Goal: Task Accomplishment & Management: Complete application form

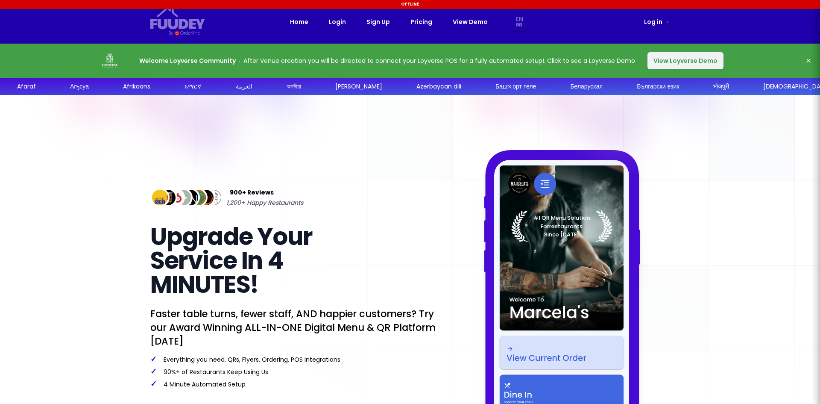
select select "en"
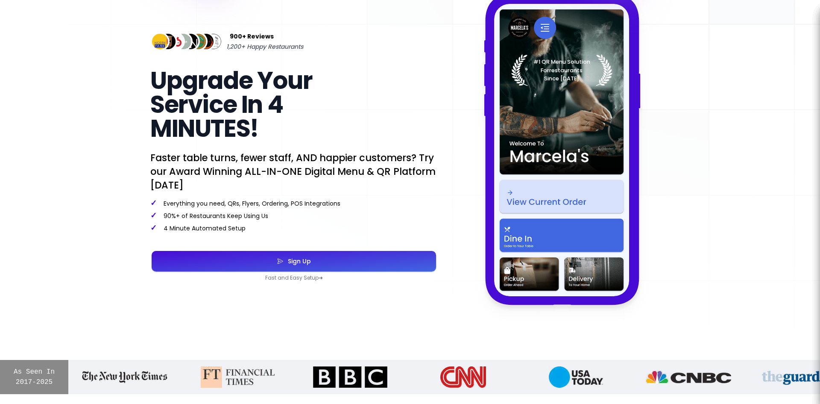
scroll to position [171, 0]
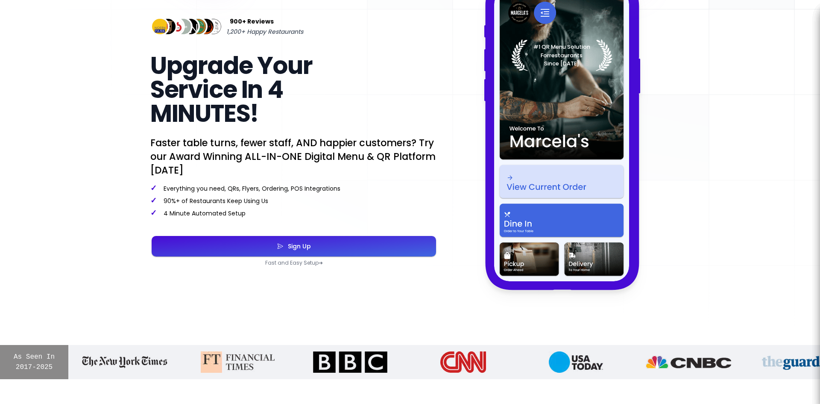
click at [309, 247] on div "Sign Up" at bounding box center [297, 246] width 27 height 6
select select "en"
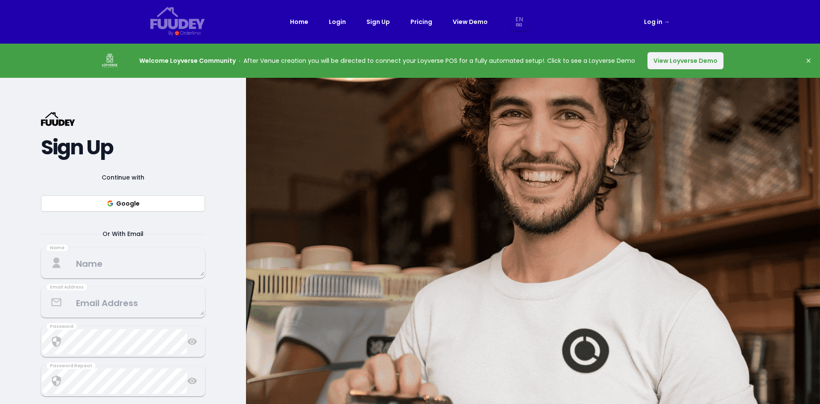
select select "en"
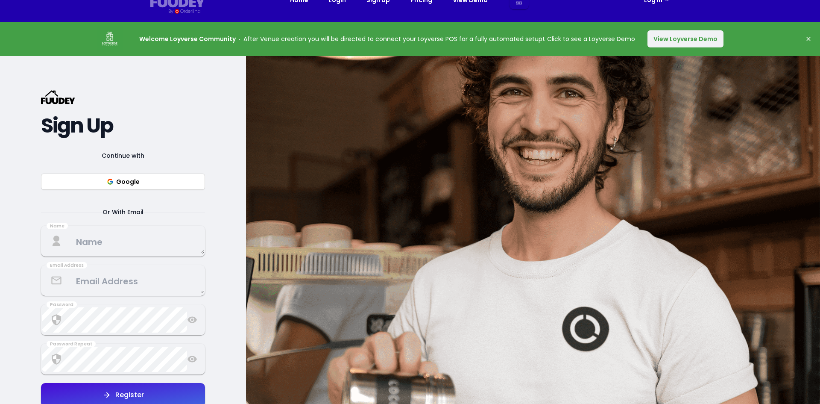
scroll to position [85, 0]
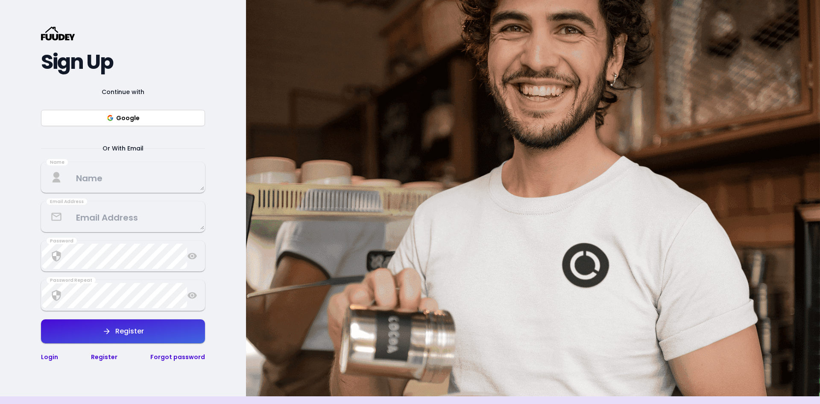
select select "en"
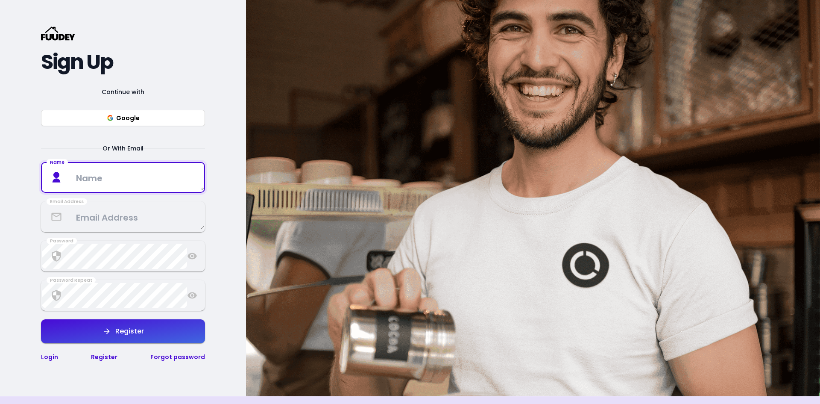
click at [89, 177] on textarea at bounding box center [123, 177] width 162 height 25
type textarea "M"
type textarea "m"
type textarea "<"
type textarea "Maria Soubana"
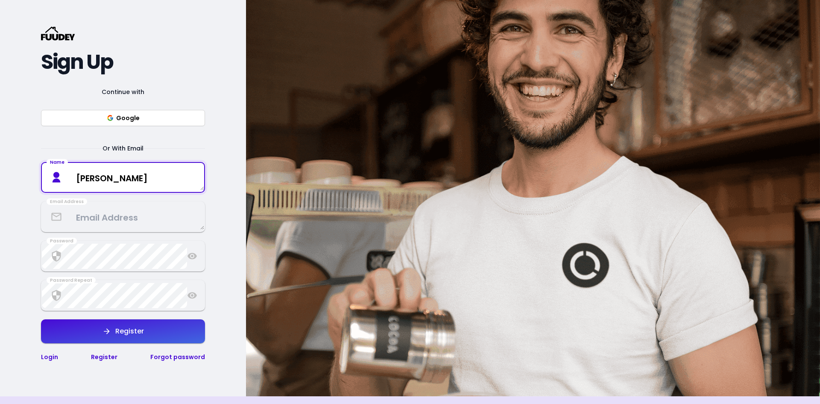
click at [97, 218] on textarea at bounding box center [123, 216] width 162 height 25
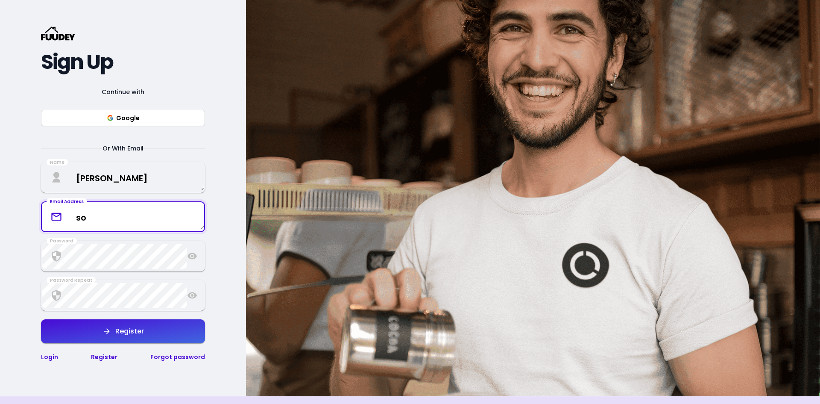
type textarea "s"
click at [97, 218] on textarea at bounding box center [123, 216] width 162 height 25
type textarea "[EMAIL_ADDRESS][DOMAIN_NAME]"
click at [110, 328] on icon "button" at bounding box center [107, 331] width 9 height 9
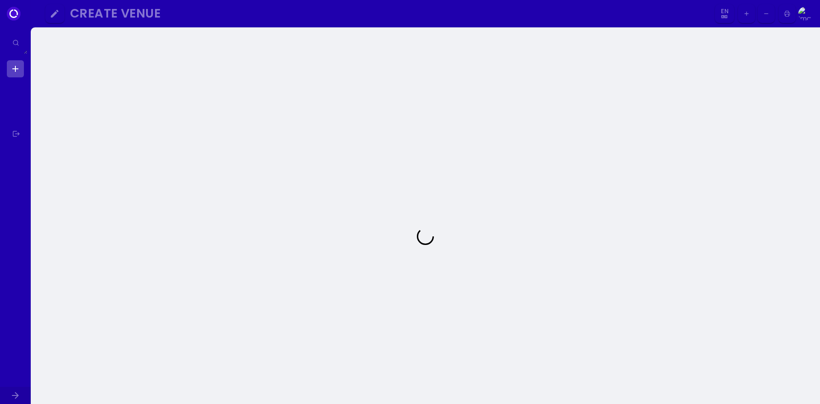
select select "en"
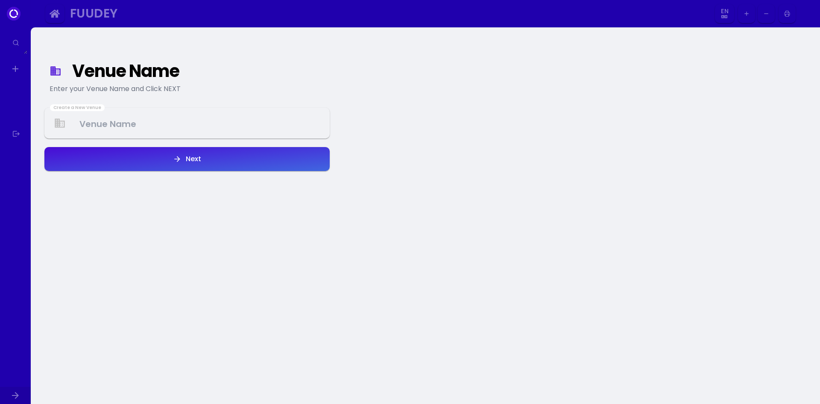
select select "en"
click at [152, 127] on Venue at bounding box center [187, 123] width 284 height 25
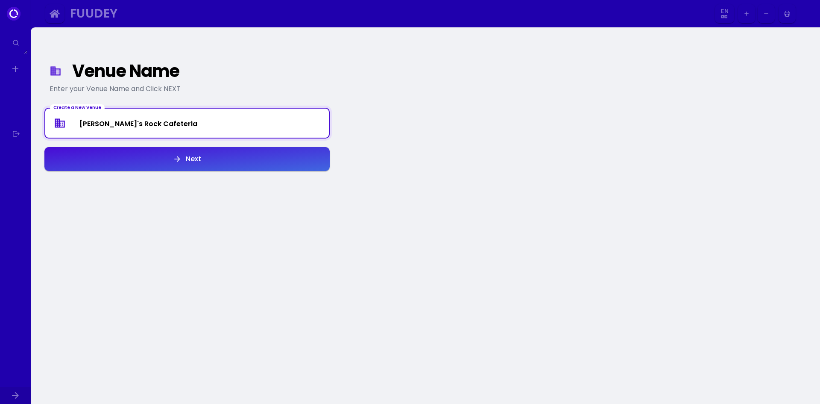
type Venue "[PERSON_NAME]'s Rock Cafeteria"
click at [182, 162] on icon "button" at bounding box center [177, 159] width 9 height 9
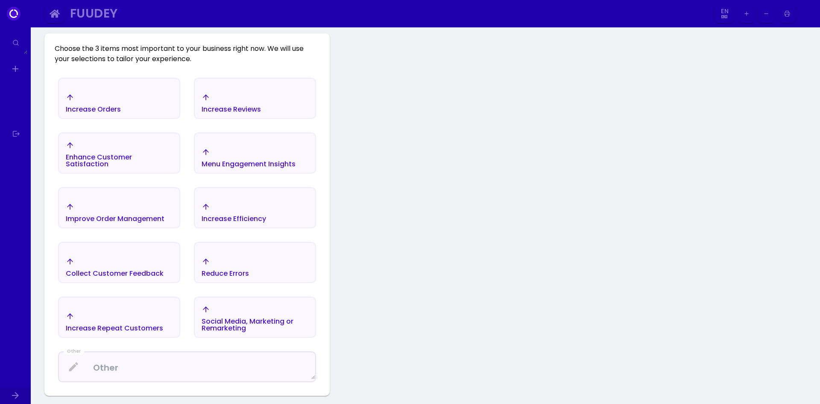
scroll to position [142, 0]
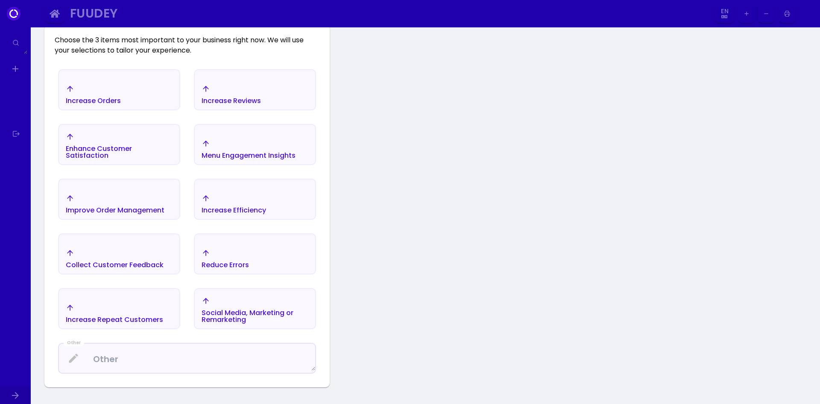
click at [260, 203] on div "Increase Efficiency" at bounding box center [234, 204] width 65 height 20
click at [249, 247] on div "Reduce Errors" at bounding box center [255, 259] width 121 height 30
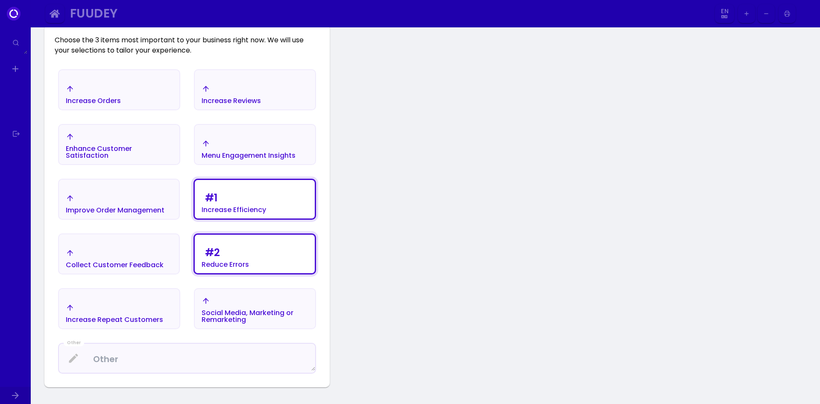
click at [152, 257] on div "Collect Customer Feedback" at bounding box center [115, 259] width 98 height 20
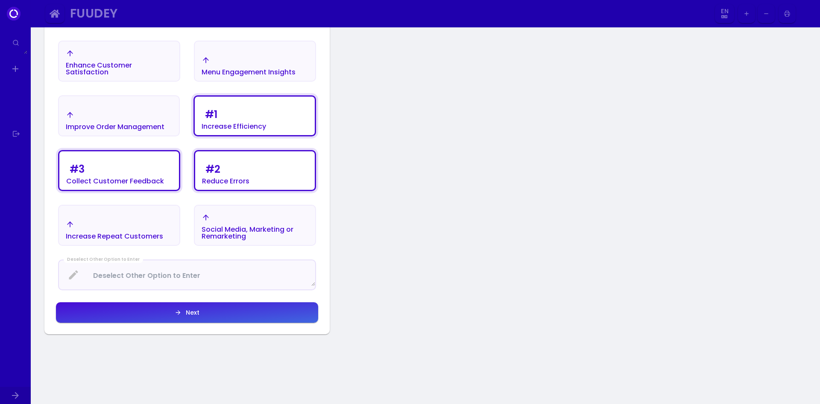
scroll to position [227, 0]
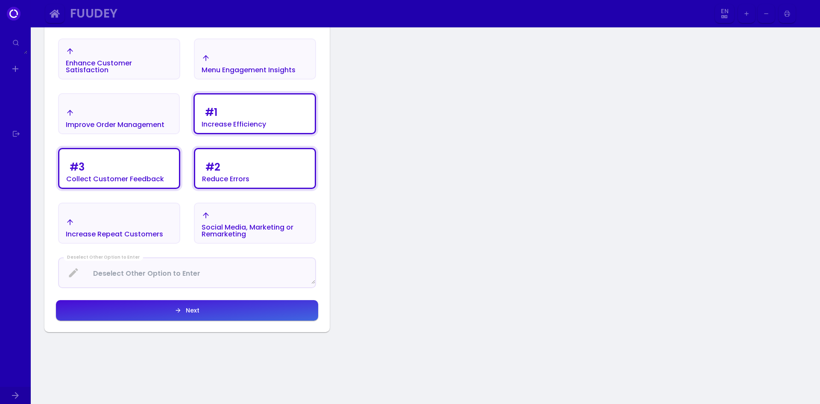
click at [196, 316] on button "Next" at bounding box center [187, 310] width 262 height 21
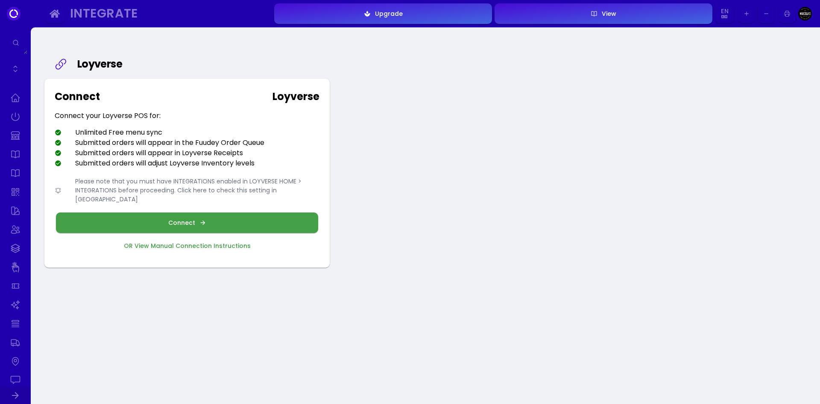
click at [194, 220] on div "Connect" at bounding box center [183, 223] width 31 height 6
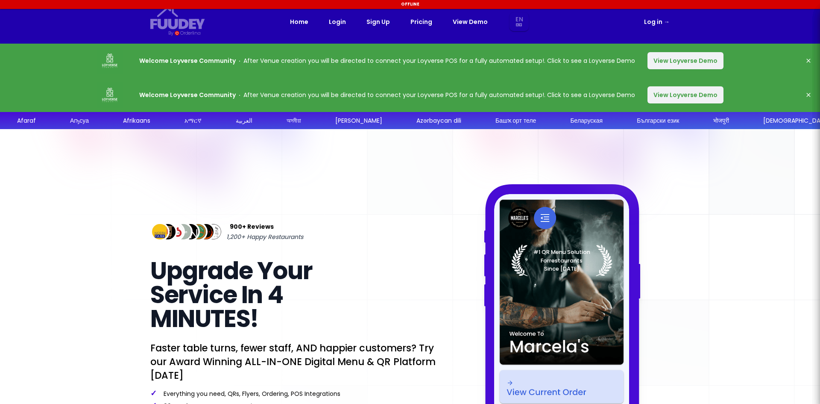
select select "en"
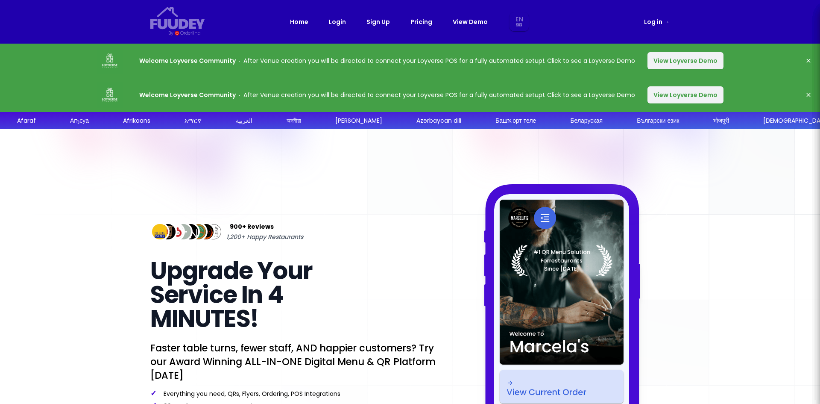
select select "en"
click at [812, 91] on button "Dismiss" at bounding box center [808, 94] width 17 height 17
click at [682, 60] on button "View Loyverse Demo" at bounding box center [686, 60] width 76 height 17
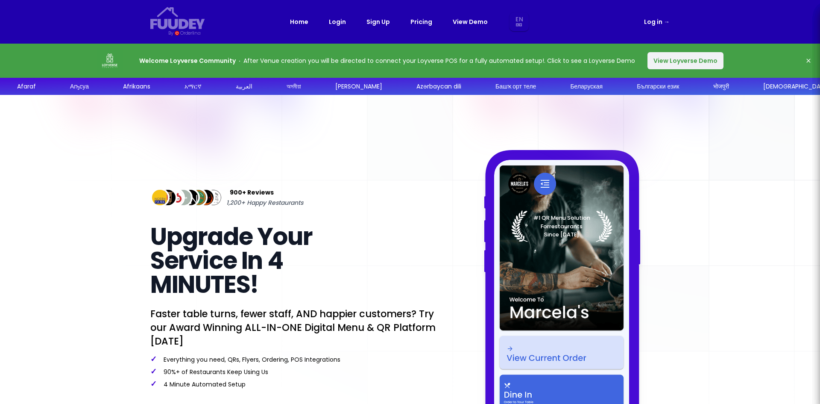
select select "en"
click at [338, 20] on link "Login" at bounding box center [337, 22] width 17 height 10
select select "en"
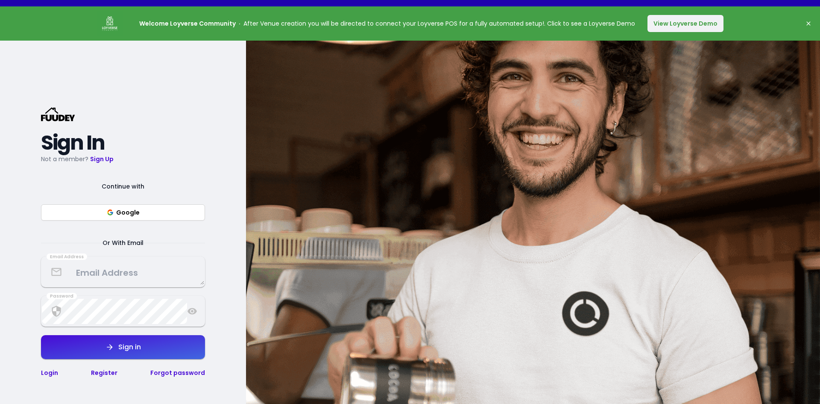
scroll to position [128, 0]
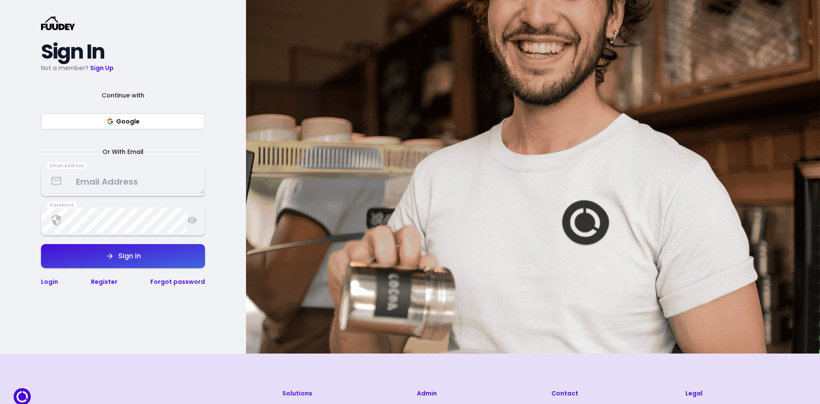
click at [117, 183] on textarea at bounding box center [123, 180] width 162 height 25
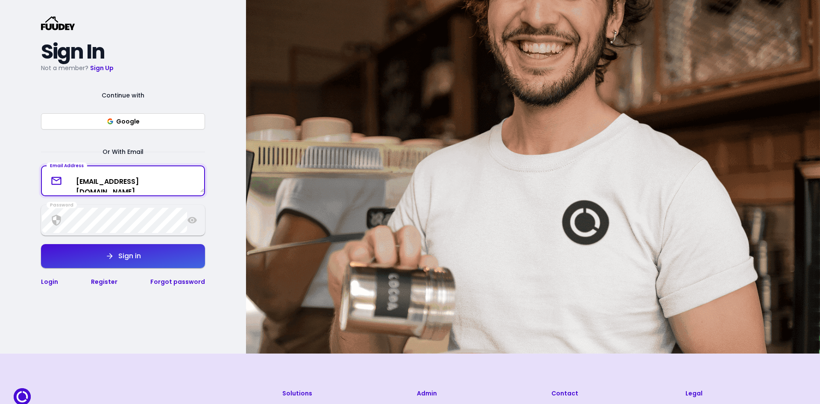
type textarea "[EMAIL_ADDRESS][DOMAIN_NAME]"
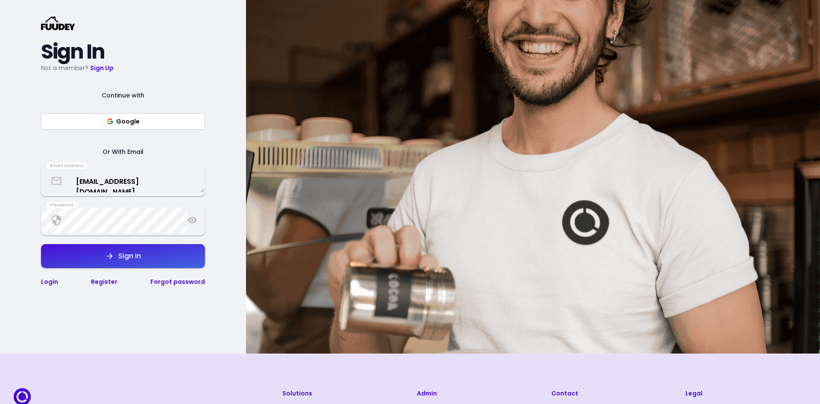
click at [68, 249] on button "Sign in" at bounding box center [123, 256] width 164 height 24
select select "en"
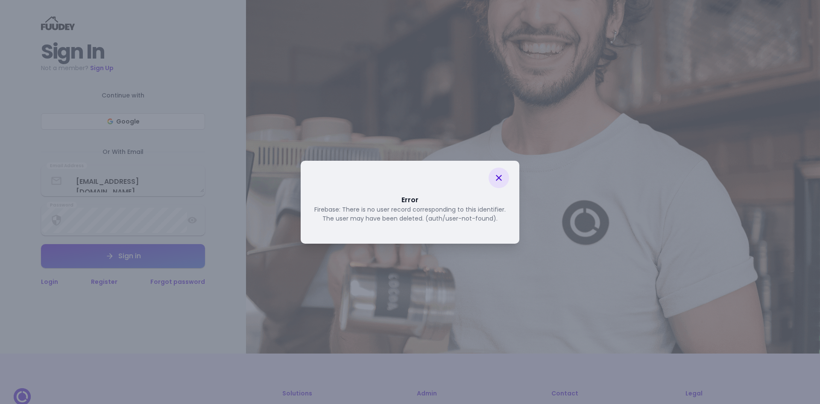
click at [500, 182] on icon at bounding box center [499, 178] width 10 height 10
select select "en"
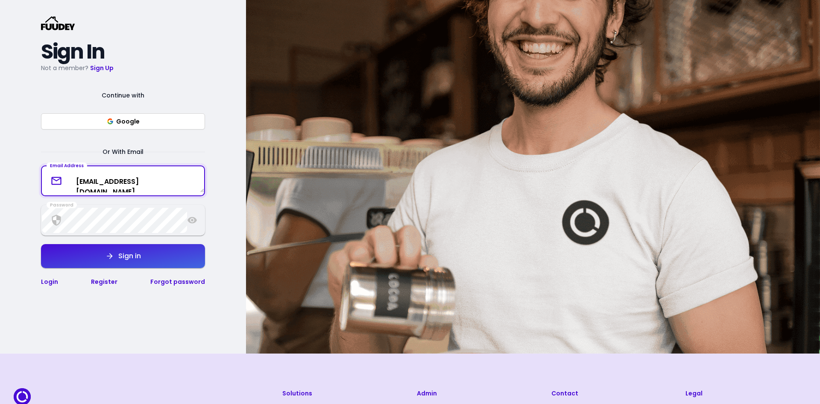
click at [156, 180] on textarea "[EMAIL_ADDRESS][DOMAIN_NAME]" at bounding box center [123, 181] width 162 height 23
type textarea "[EMAIL_ADDRESS][DOMAIN_NAME]"
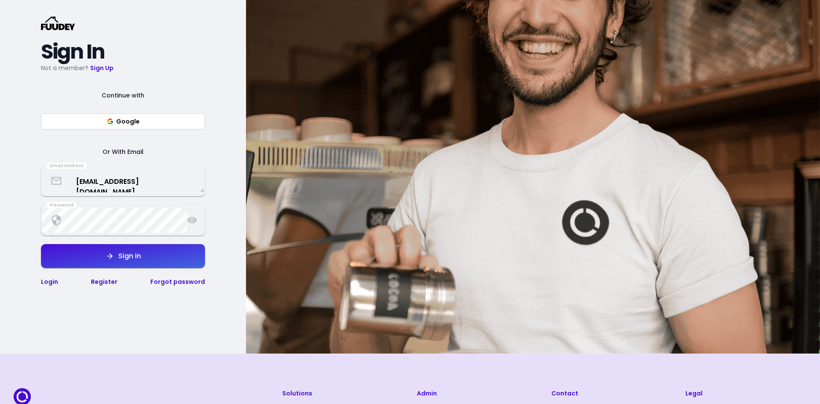
click at [147, 262] on button "Sign in" at bounding box center [123, 256] width 164 height 24
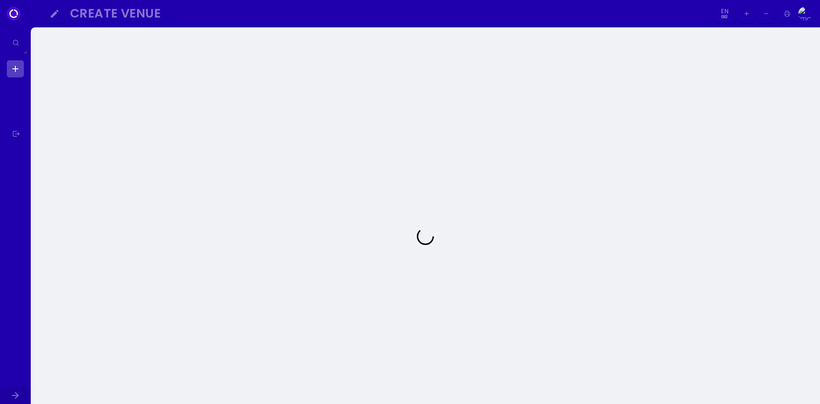
select select "en"
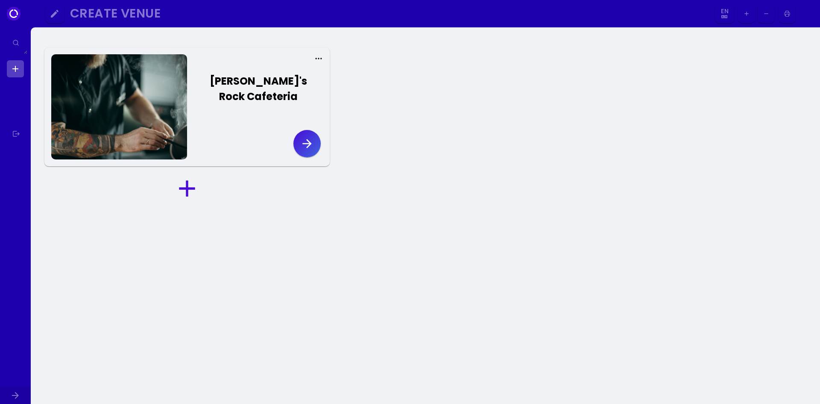
click at [190, 175] on icon at bounding box center [186, 188] width 27 height 27
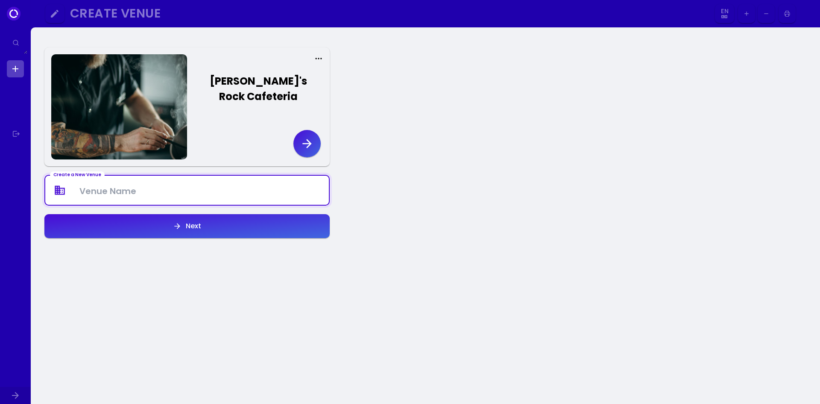
click at [184, 182] on Venue at bounding box center [187, 190] width 284 height 25
type Venue "[PERSON_NAME]'s Rock Cafeteria"
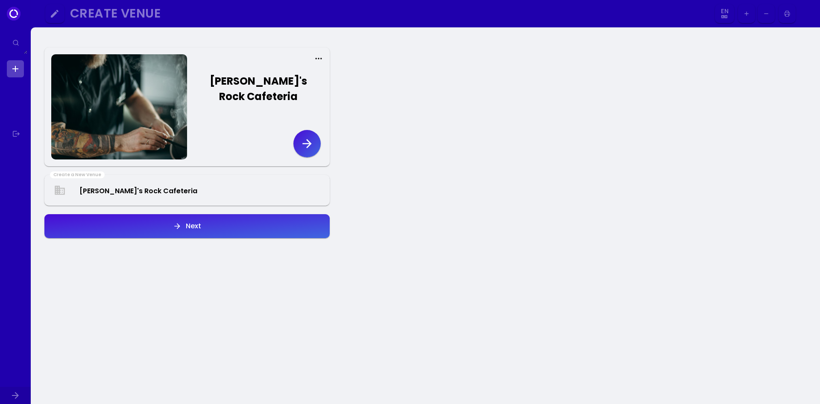
click at [193, 217] on button "Next" at bounding box center [186, 226] width 285 height 24
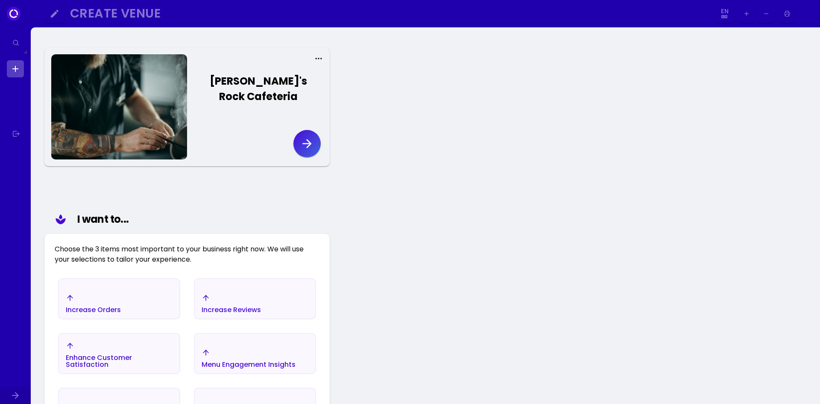
click at [16, 68] on link at bounding box center [15, 68] width 17 height 17
select select "en"
click at [18, 65] on link at bounding box center [15, 68] width 17 height 17
select select "en"
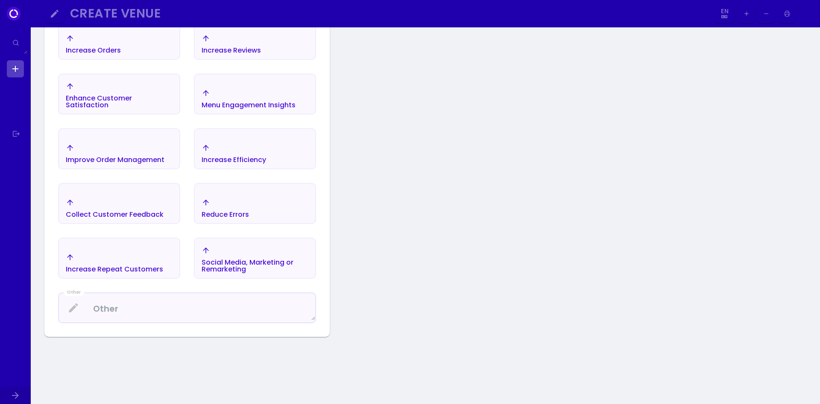
scroll to position [214, 0]
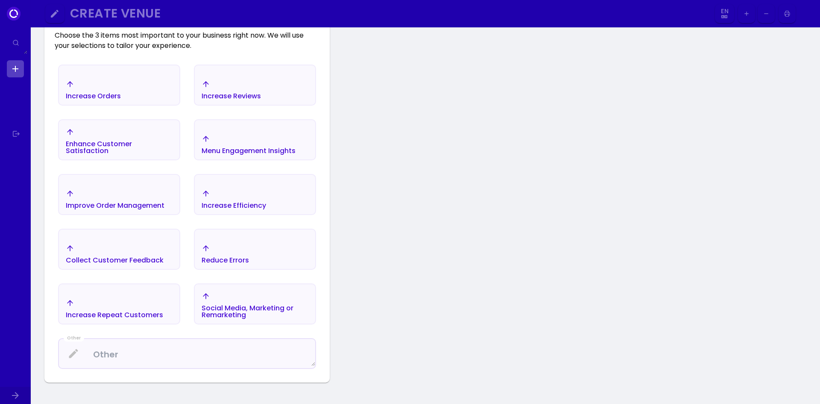
click at [253, 135] on div "Menu Engagement Insights" at bounding box center [249, 145] width 94 height 20
click at [250, 184] on div "Increase Efficiency" at bounding box center [255, 199] width 121 height 30
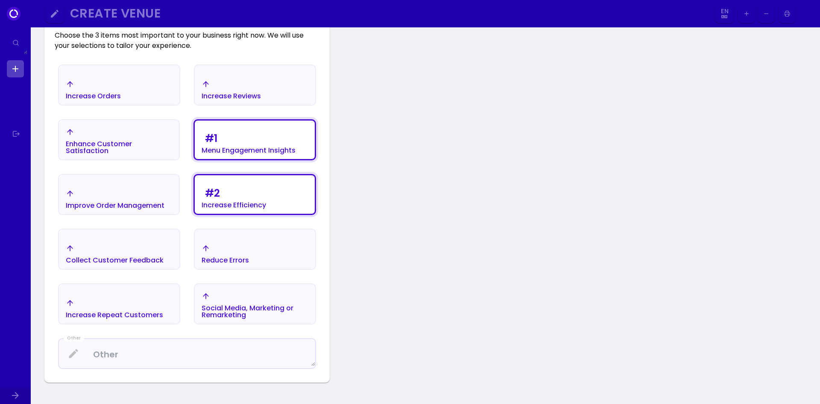
click at [239, 229] on button "Reduce Errors" at bounding box center [255, 249] width 122 height 41
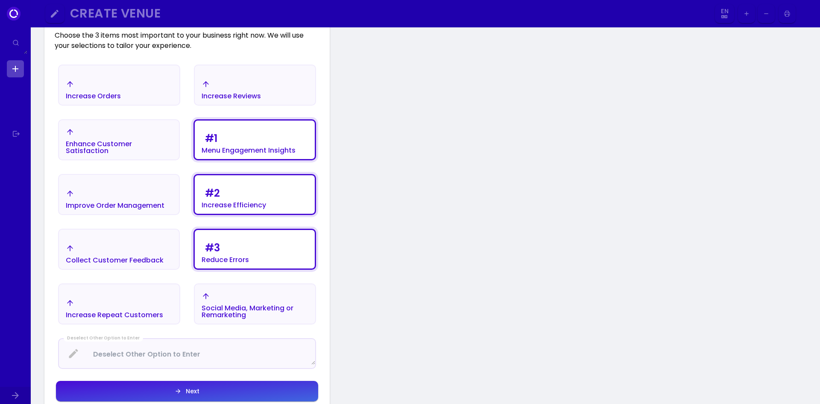
click at [241, 147] on div "Menu Engagement Insights" at bounding box center [249, 150] width 94 height 7
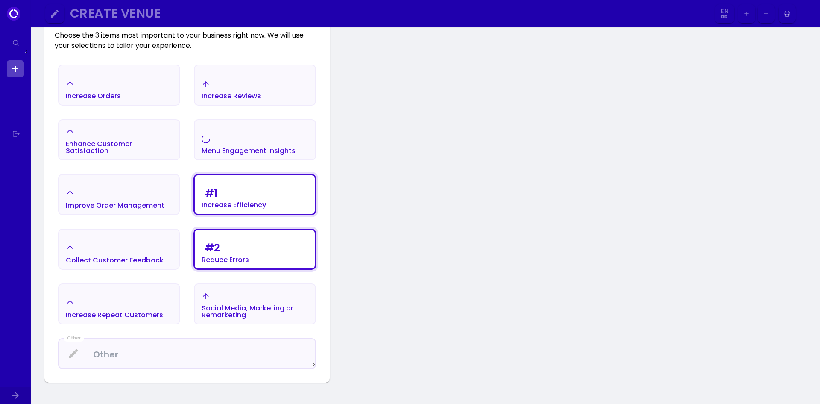
click at [135, 257] on div "Collect Customer Feedback" at bounding box center [115, 260] width 98 height 7
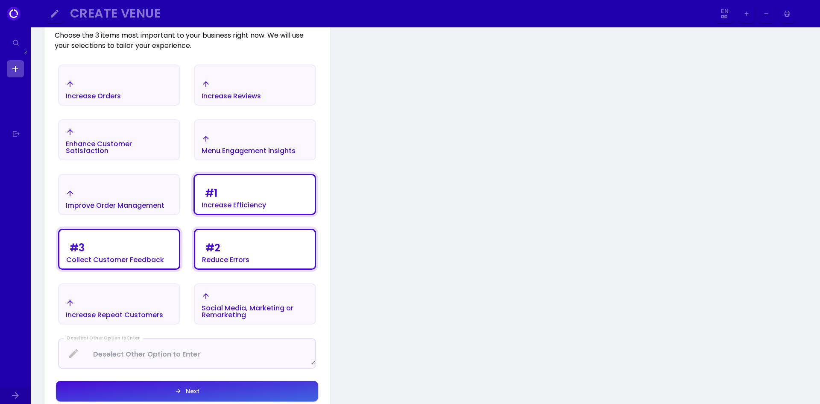
click at [198, 388] on div "Next" at bounding box center [191, 391] width 18 height 6
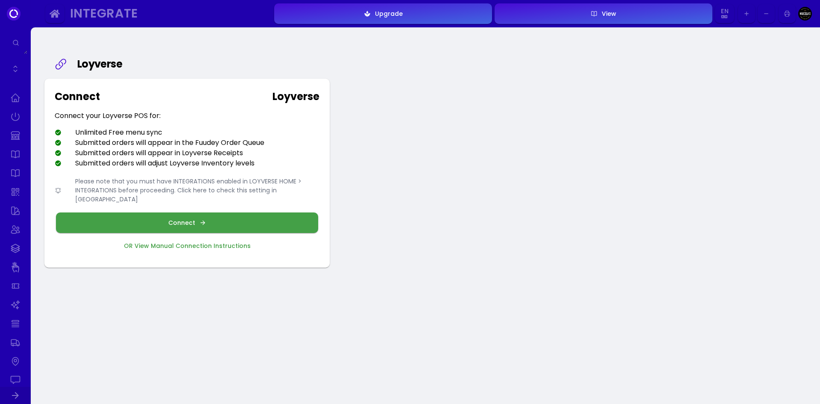
click at [214, 215] on button "Connect" at bounding box center [187, 222] width 262 height 21
